Goal: Transaction & Acquisition: Purchase product/service

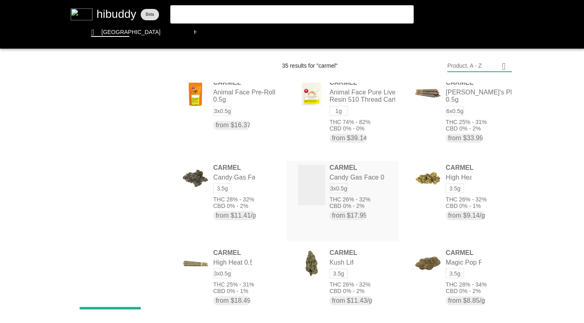
click at [458, 133] on flt-glass-pane at bounding box center [292, 161] width 584 height 323
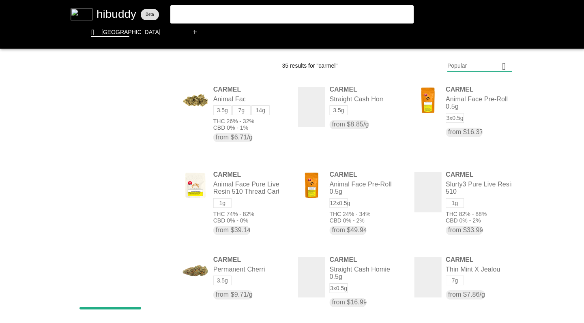
click at [471, 61] on flt-glass-pane at bounding box center [292, 161] width 584 height 323
click at [469, 122] on flt-glass-pane at bounding box center [292, 161] width 584 height 323
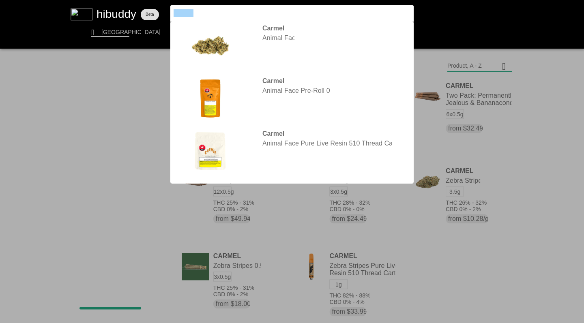
drag, startPoint x: 0, startPoint y: 0, endPoint x: 167, endPoint y: 12, distance: 167.0
click at [167, 12] on flt-glass-pane at bounding box center [292, 161] width 584 height 323
type input "simply bare"
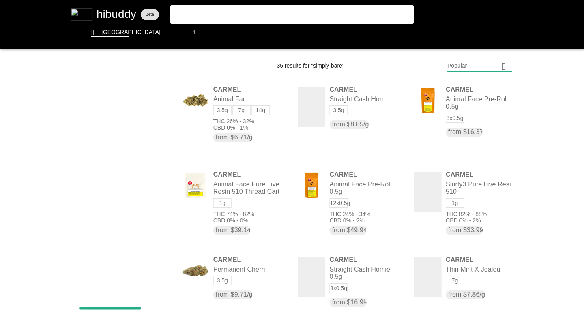
click at [215, 13] on flt-glass-pane at bounding box center [292, 161] width 584 height 323
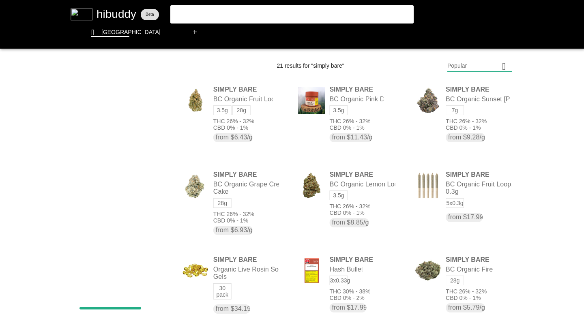
click at [467, 66] on flt-glass-pane at bounding box center [292, 161] width 584 height 323
click at [462, 122] on flt-glass-pane at bounding box center [292, 161] width 584 height 323
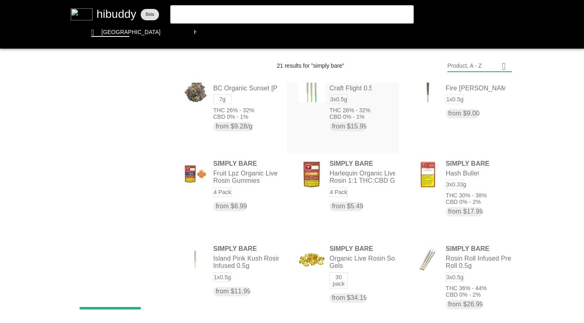
click at [214, 13] on flt-glass-pane at bounding box center [292, 161] width 584 height 323
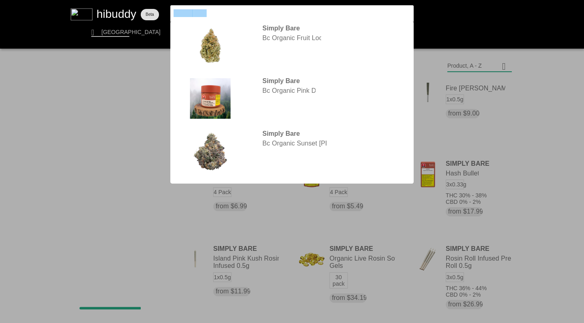
drag, startPoint x: 167, startPoint y: 12, endPoint x: 136, endPoint y: -3, distance: 33.7
click at [136, 0] on html at bounding box center [292, 0] width 584 height 0
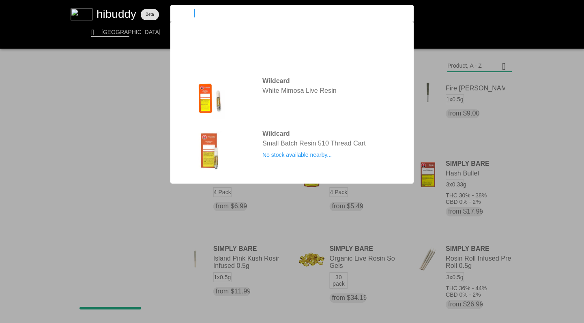
type input "wildcard"
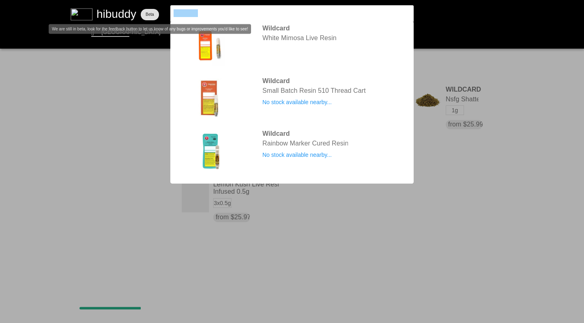
drag, startPoint x: 136, startPoint y: -3, endPoint x: 149, endPoint y: 9, distance: 16.9
click at [149, 9] on flt-glass-pane at bounding box center [292, 161] width 584 height 323
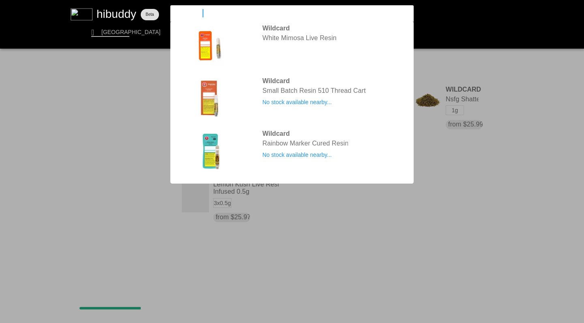
type input "uncommon"
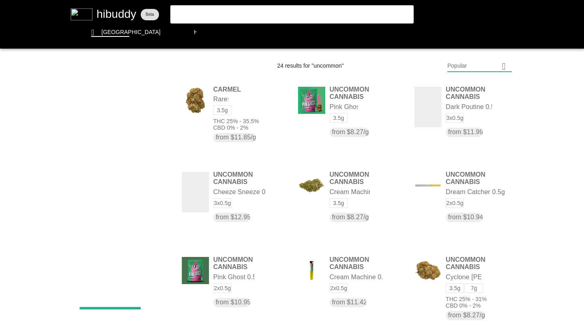
click at [458, 66] on flt-glass-pane at bounding box center [292, 161] width 584 height 323
click at [458, 124] on flt-glass-pane at bounding box center [292, 161] width 584 height 323
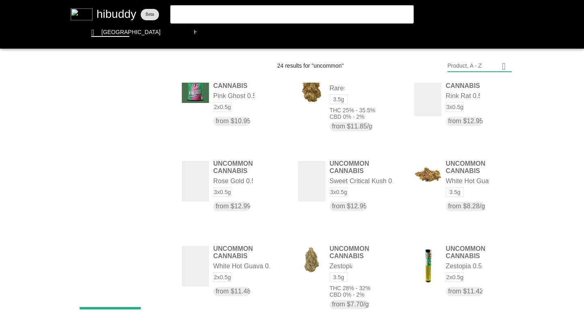
click at [210, 14] on flt-glass-pane at bounding box center [292, 161] width 584 height 323
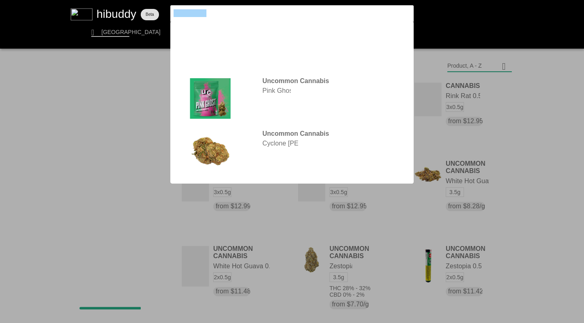
click at [149, 7] on flt-glass-pane at bounding box center [292, 161] width 584 height 323
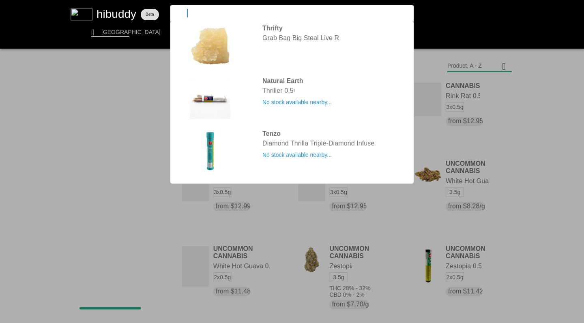
type input "thrifty"
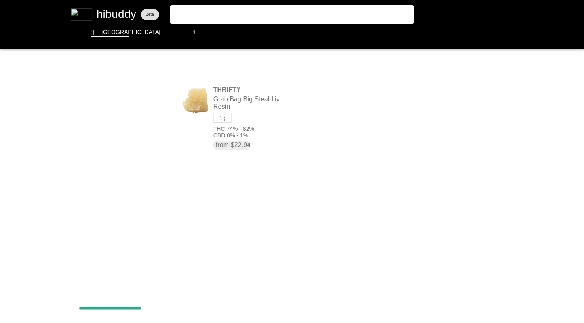
click at [201, 96] on flt-glass-pane at bounding box center [292, 161] width 584 height 323
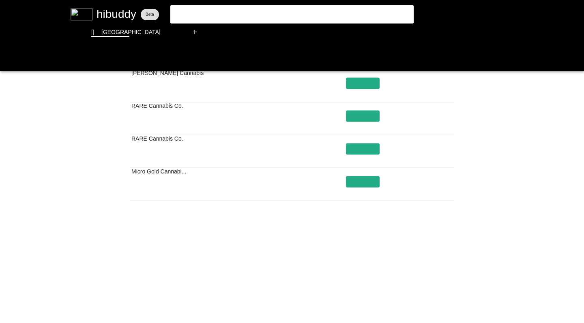
click at [340, 293] on flt-glass-pane at bounding box center [292, 161] width 584 height 323
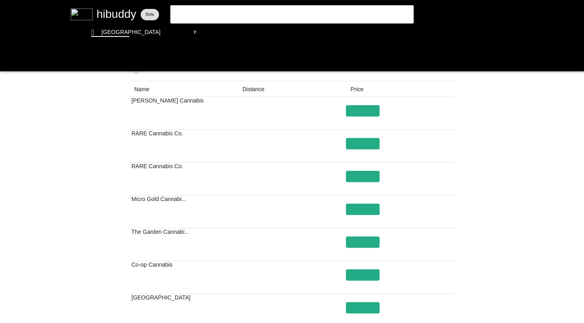
click at [195, 12] on flt-glass-pane at bounding box center [292, 161] width 584 height 323
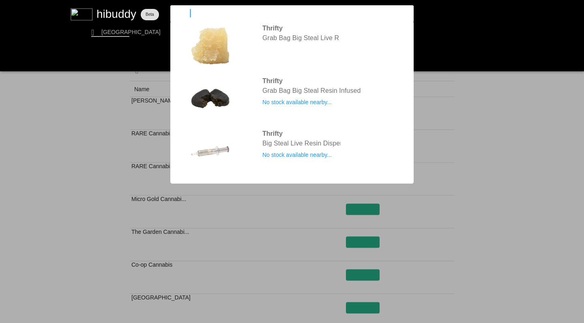
click at [195, 12] on input "thrifty" at bounding box center [284, 13] width 223 height 8
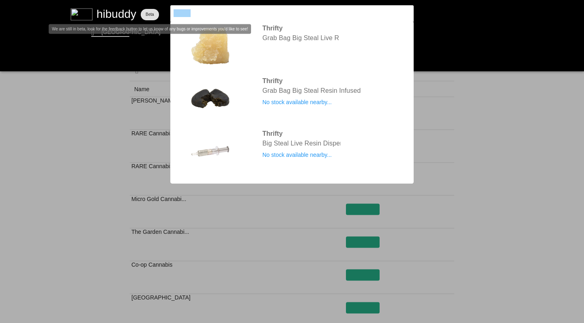
drag, startPoint x: 149, startPoint y: 7, endPoint x: 145, endPoint y: 8, distance: 4.5
click at [145, 8] on flt-glass-pane at bounding box center [292, 161] width 584 height 323
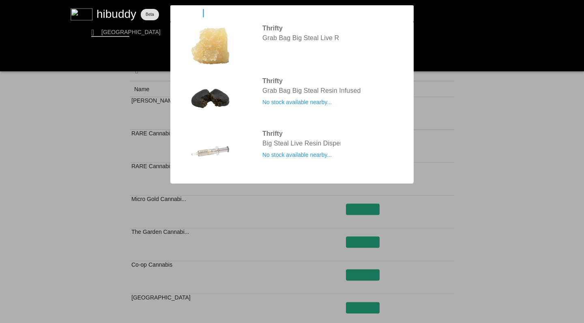
type input "sweetgrass"
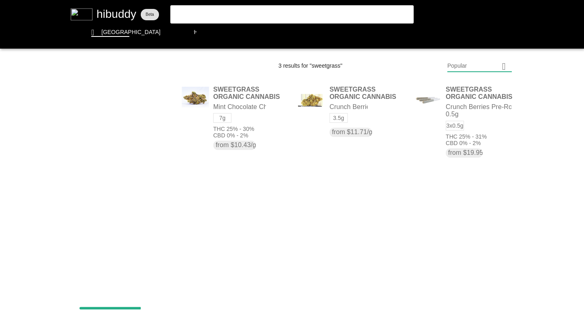
click at [212, 14] on flt-glass-pane at bounding box center [292, 161] width 584 height 323
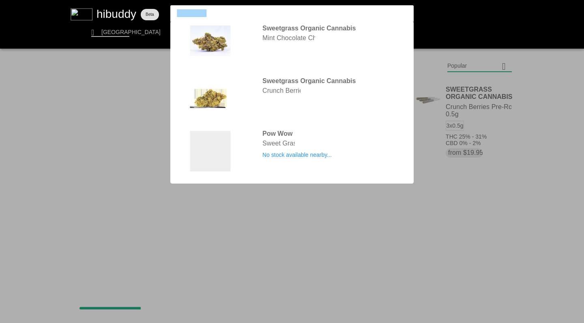
drag, startPoint x: 145, startPoint y: 8, endPoint x: 176, endPoint y: 13, distance: 32.0
click at [176, 13] on input "sweetgrass" at bounding box center [284, 13] width 223 height 8
type input "sugr"
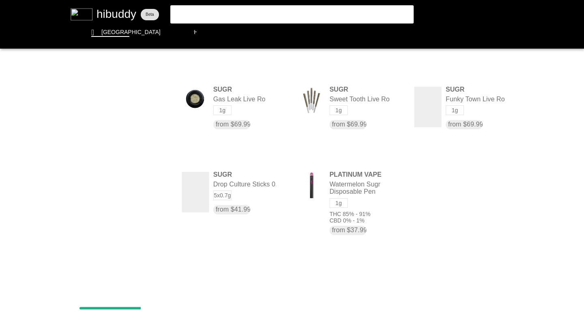
click at [191, 11] on flt-glass-pane at bounding box center [292, 161] width 584 height 323
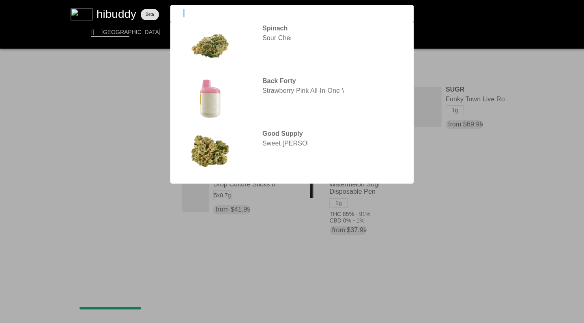
type input "sitka"
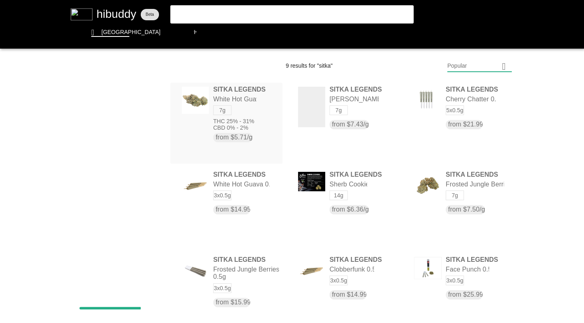
click at [458, 266] on flt-glass-pane at bounding box center [292, 161] width 584 height 323
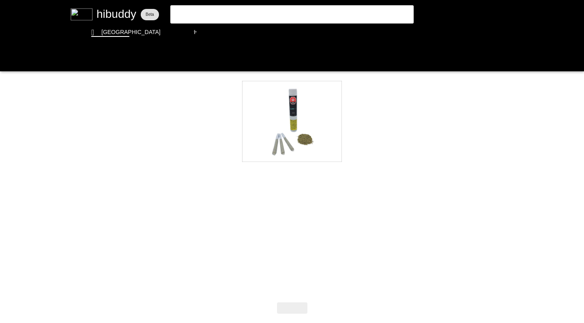
click at [8, 60] on flt-glass-pane at bounding box center [292, 161] width 584 height 323
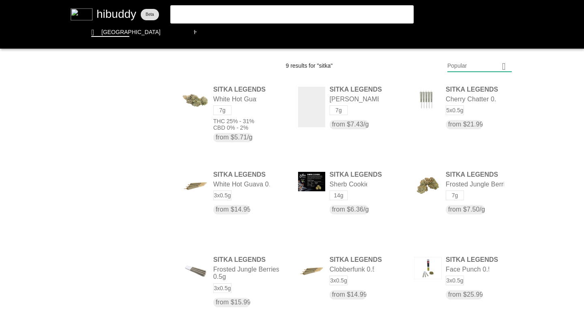
click at [195, 12] on flt-glass-pane at bounding box center [292, 161] width 584 height 323
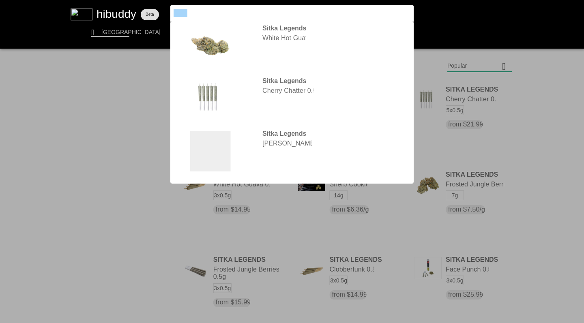
drag, startPoint x: 191, startPoint y: 11, endPoint x: 150, endPoint y: 4, distance: 41.6
click at [150, 4] on flt-glass-pane at bounding box center [292, 161] width 584 height 323
type input "plaid"
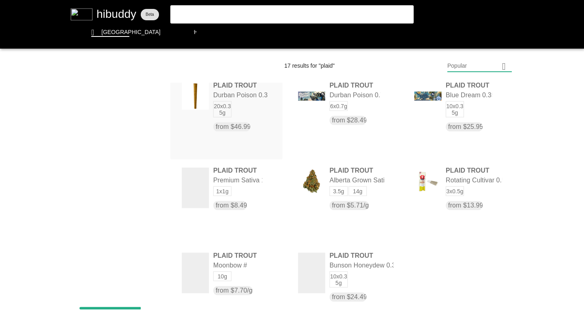
click at [464, 175] on flt-glass-pane at bounding box center [292, 161] width 584 height 323
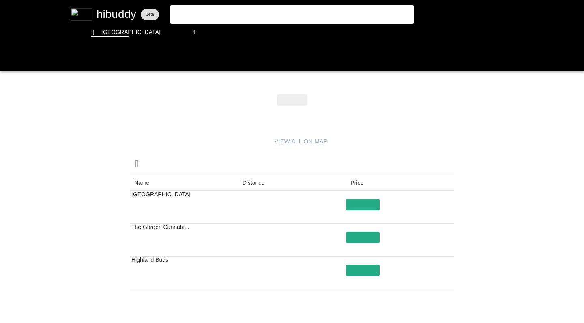
click at [192, 12] on flt-glass-pane at bounding box center [292, 161] width 584 height 323
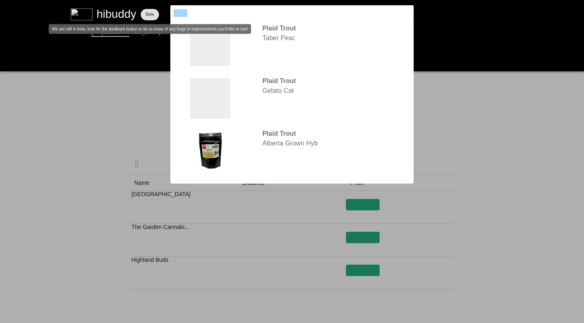
drag, startPoint x: 150, startPoint y: 4, endPoint x: 155, endPoint y: 11, distance: 9.0
click at [155, 11] on flt-glass-pane at bounding box center [292, 161] width 584 height 323
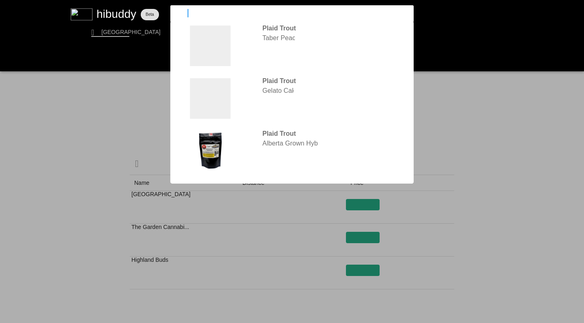
type input "pistol"
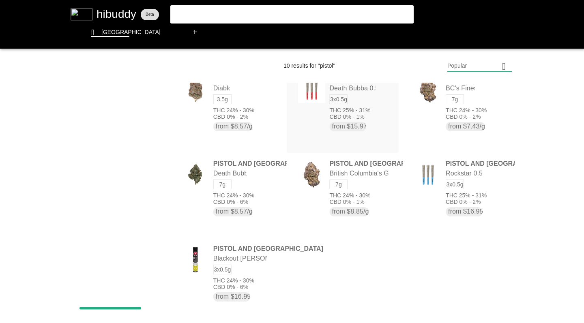
click at [234, 116] on flt-glass-pane at bounding box center [292, 161] width 584 height 323
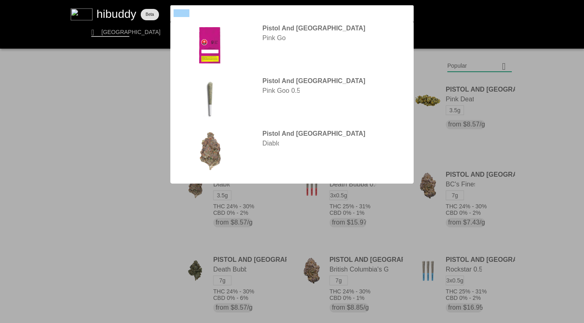
drag, startPoint x: 155, startPoint y: 11, endPoint x: 161, endPoint y: 9, distance: 6.8
click at [161, 9] on flt-glass-pane at bounding box center [292, 161] width 584 height 323
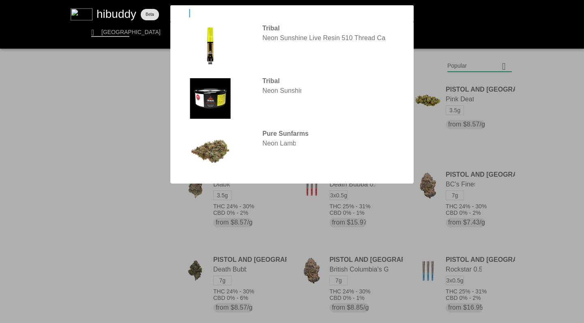
type input "nectur"
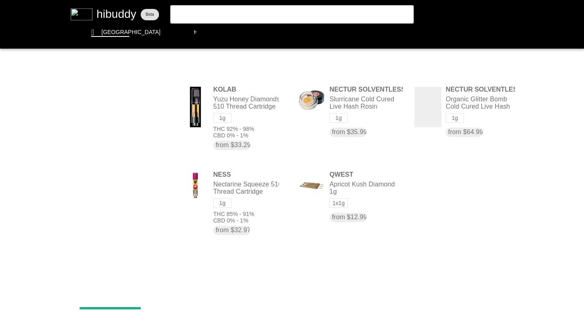
click at [195, 11] on flt-glass-pane at bounding box center [292, 161] width 584 height 323
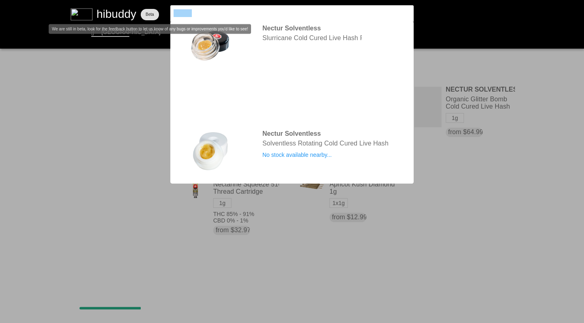
drag, startPoint x: 161, startPoint y: 9, endPoint x: 148, endPoint y: 9, distance: 13.4
click at [148, 9] on flt-glass-pane at bounding box center [292, 161] width 584 height 323
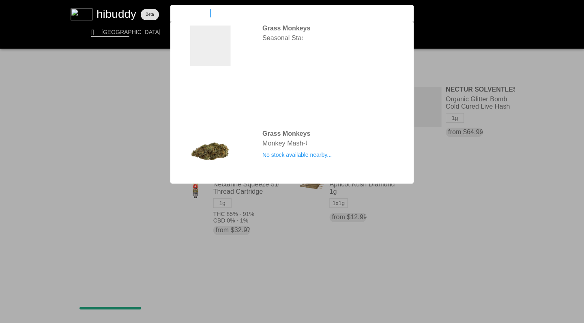
type input "grass monkeys"
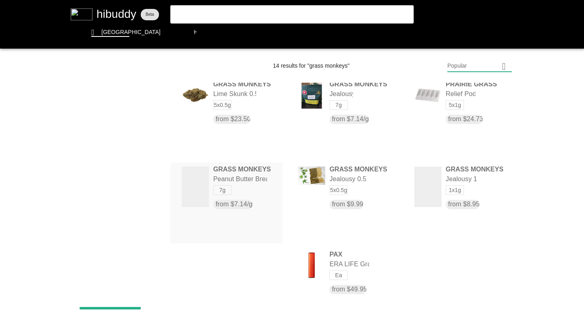
click at [209, 103] on flt-glass-pane at bounding box center [292, 161] width 584 height 323
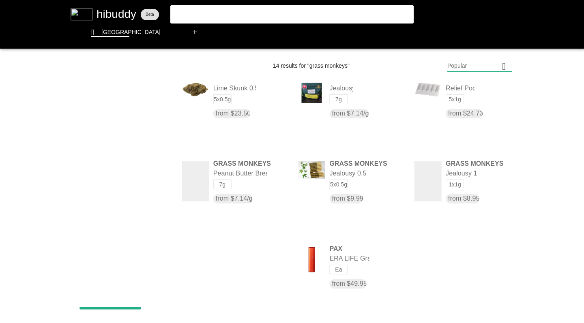
click at [224, 11] on flt-glass-pane at bounding box center [292, 161] width 584 height 323
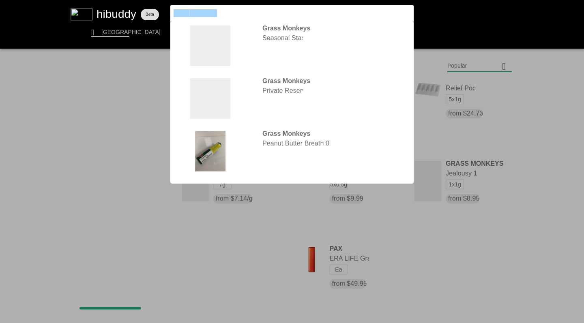
drag, startPoint x: 148, startPoint y: 9, endPoint x: 144, endPoint y: 4, distance: 7.0
click at [144, 4] on flt-glass-pane at bounding box center [292, 161] width 584 height 323
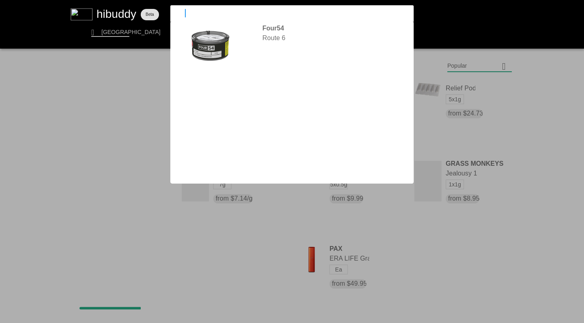
type input "four54"
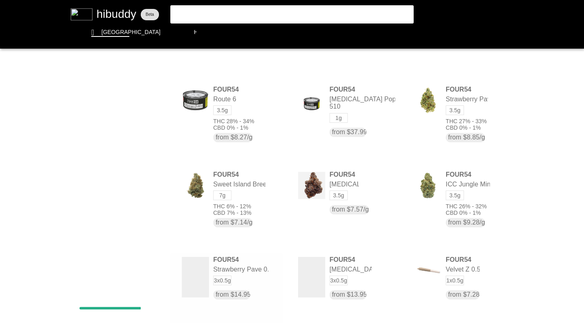
click at [200, 8] on flt-glass-pane at bounding box center [292, 161] width 584 height 323
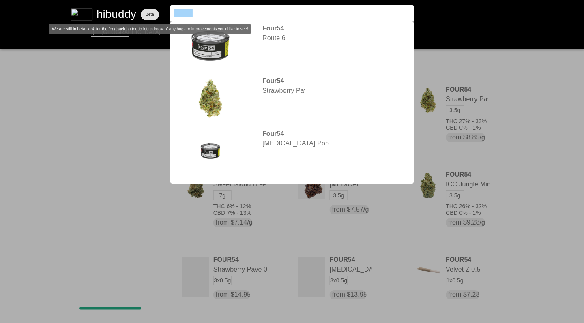
drag, startPoint x: 144, startPoint y: 4, endPoint x: 144, endPoint y: 9, distance: 5.7
click at [144, 9] on flt-glass-pane at bounding box center [292, 161] width 584 height 323
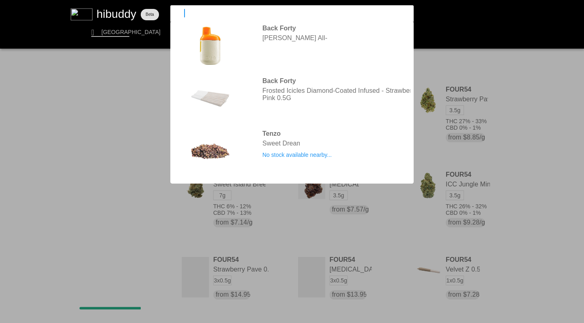
type input "1964"
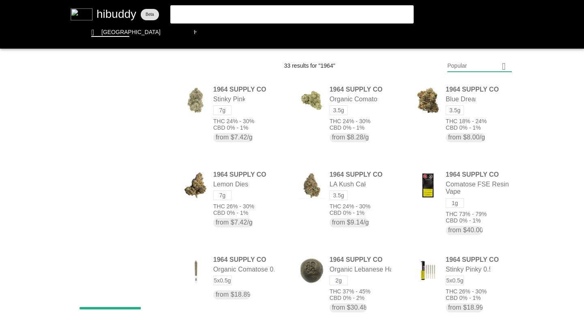
click at [466, 66] on flt-glass-pane at bounding box center [292, 161] width 584 height 323
click at [460, 122] on flt-glass-pane at bounding box center [292, 161] width 584 height 323
